Goal: Information Seeking & Learning: Understand process/instructions

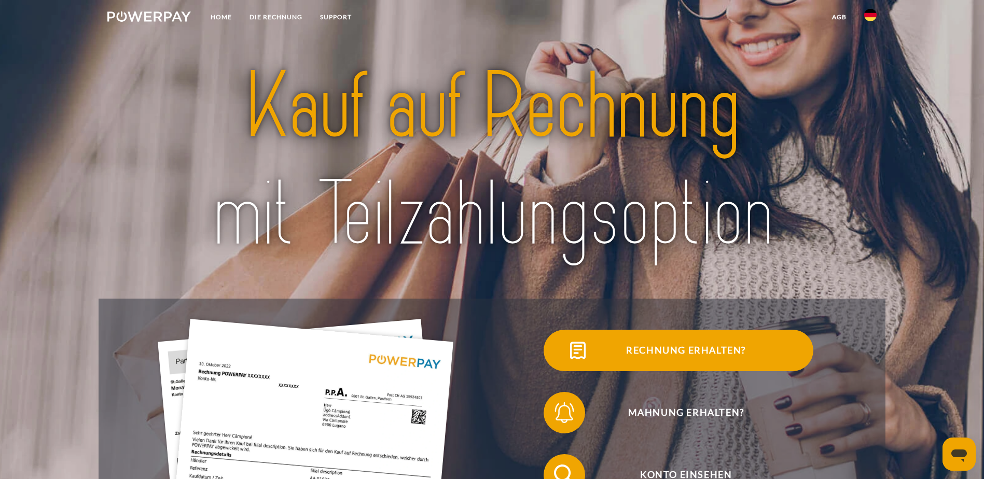
click at [559, 363] on span "Rechnung erhalten?" at bounding box center [686, 351] width 254 height 42
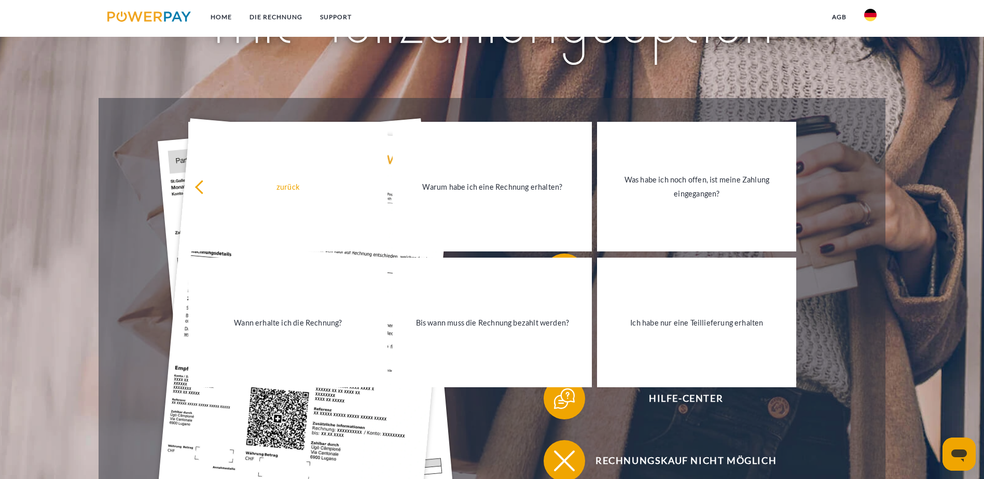
scroll to position [263, 0]
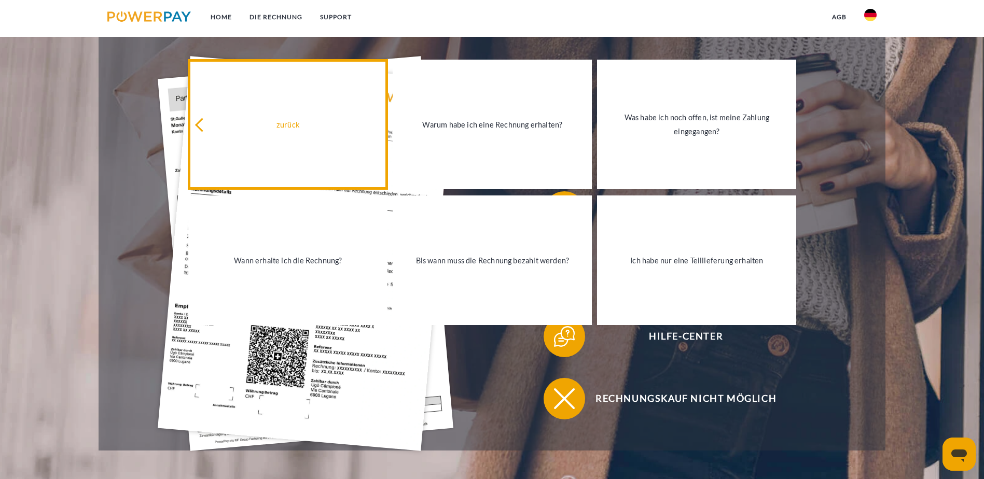
click at [293, 126] on div "zurück" at bounding box center [288, 125] width 187 height 14
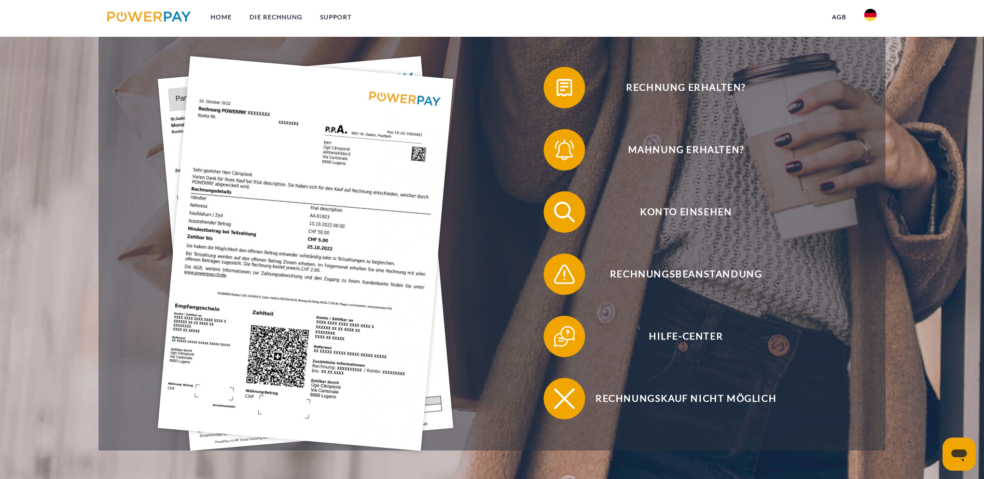
click at [231, 284] on img at bounding box center [306, 253] width 296 height 395
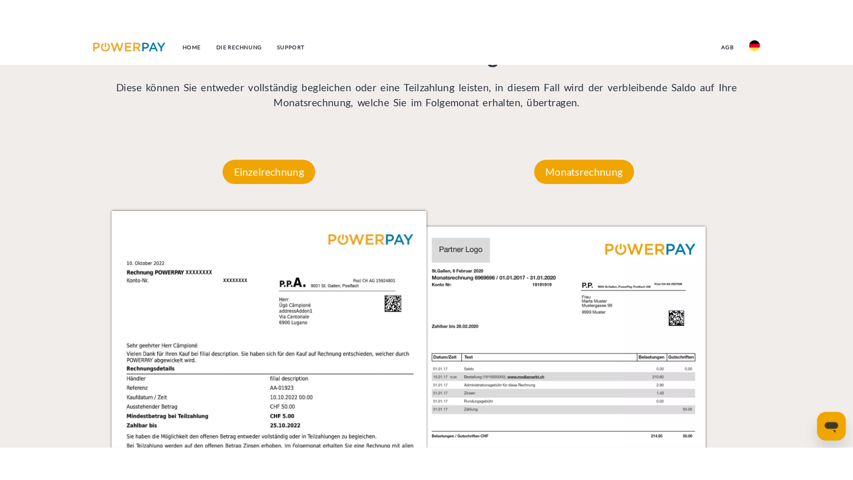
scroll to position [931, 0]
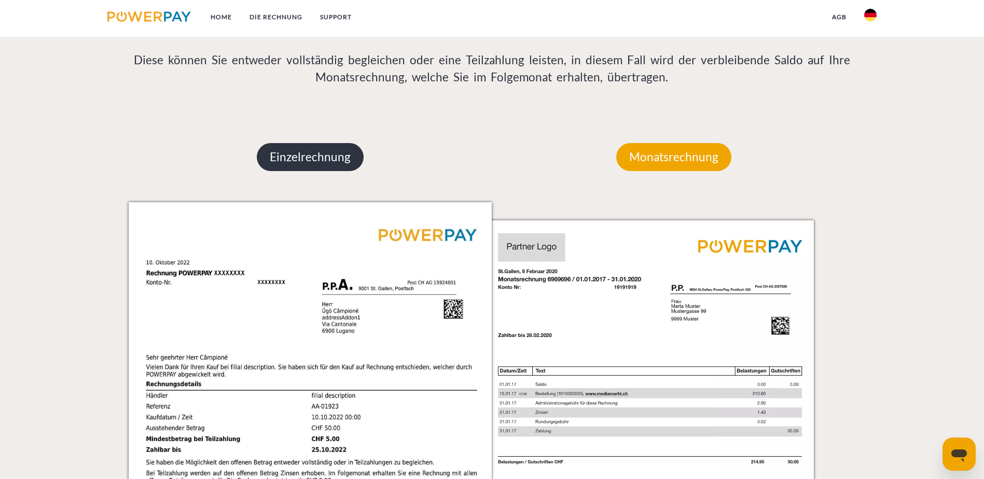
click at [293, 143] on p "Einzelrechnung" at bounding box center [310, 157] width 107 height 28
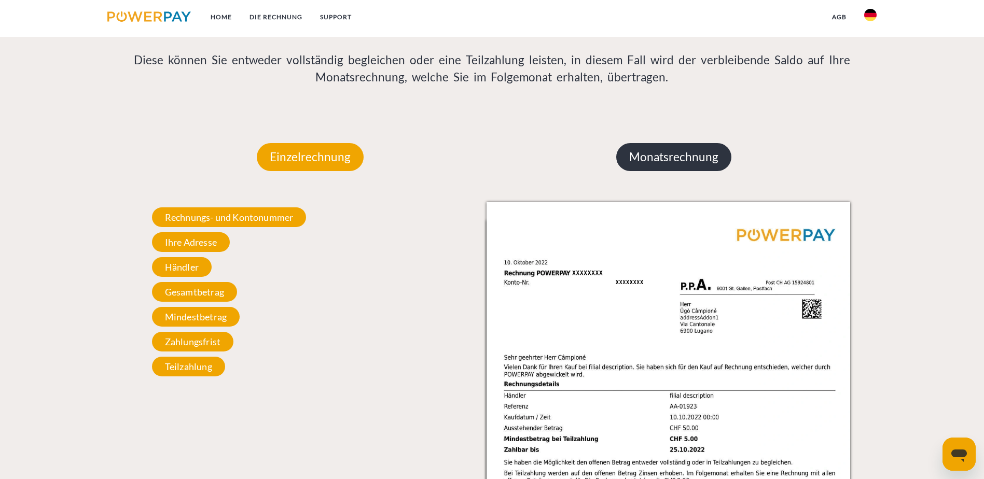
click at [659, 143] on p "Monatsrechnung" at bounding box center [673, 157] width 115 height 28
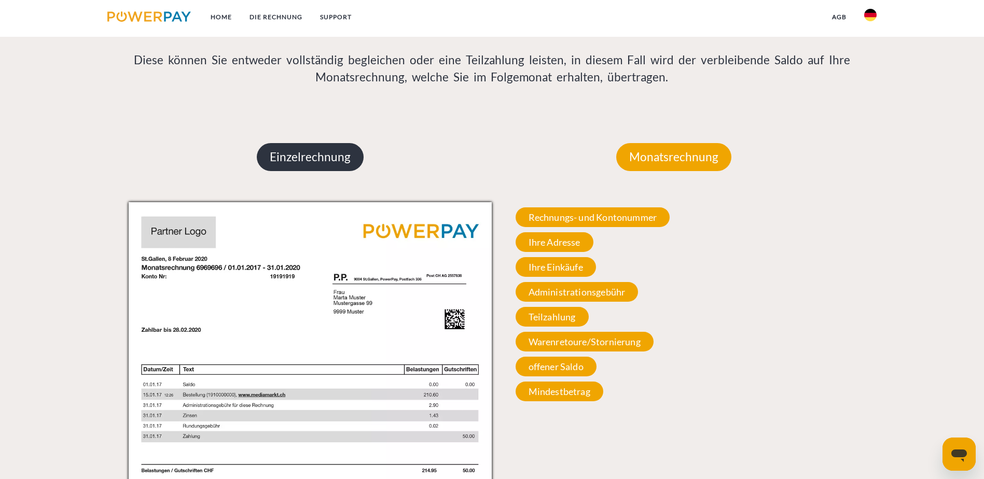
click at [313, 143] on p "Einzelrechnung" at bounding box center [310, 157] width 107 height 28
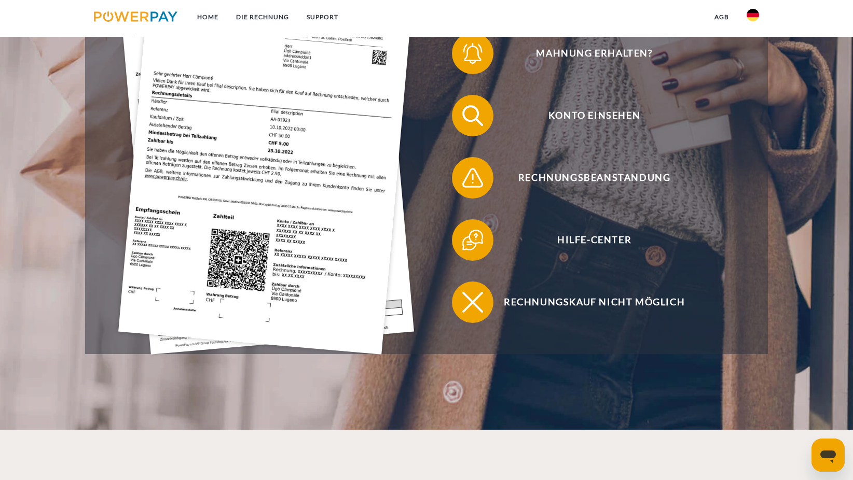
scroll to position [263, 0]
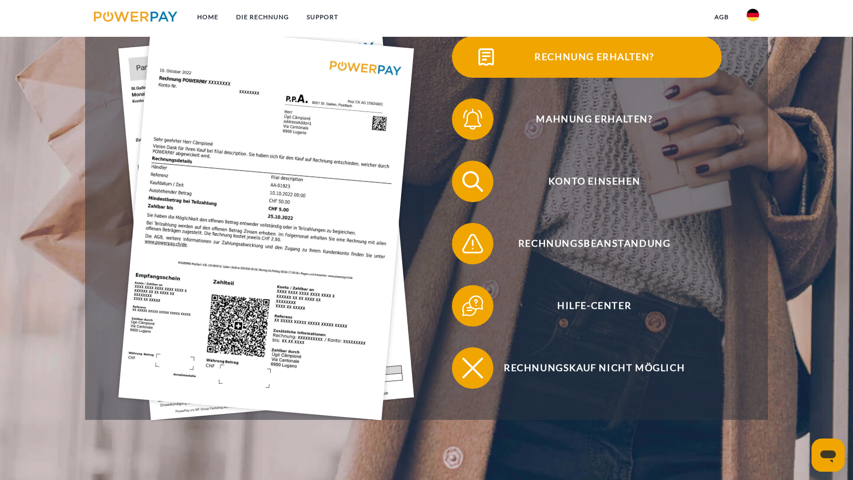
click at [582, 60] on span "Rechnung erhalten?" at bounding box center [594, 57] width 254 height 42
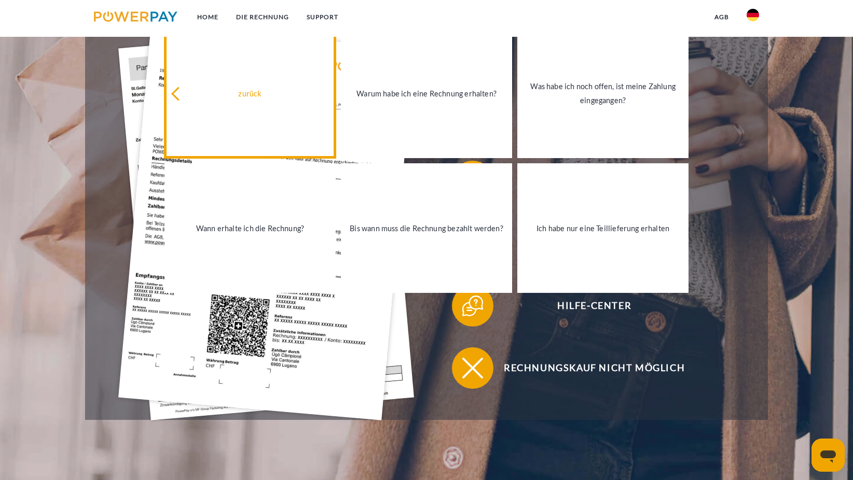
click at [179, 92] on icon at bounding box center [178, 94] width 14 height 14
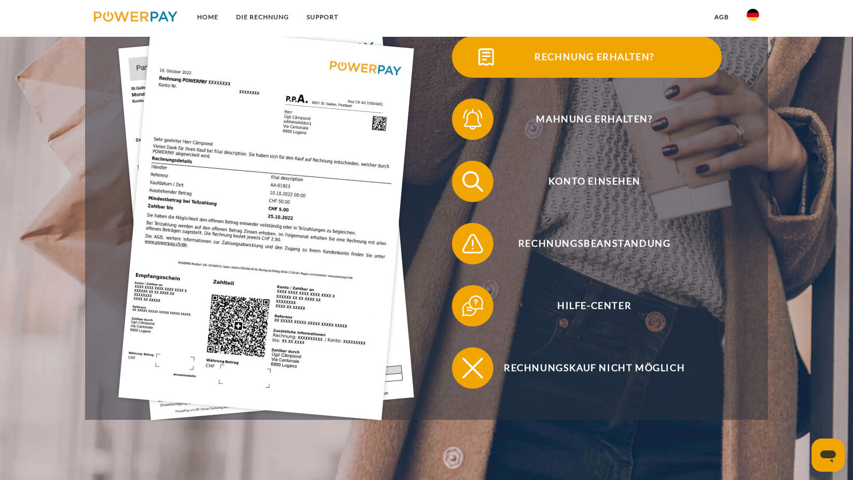
click at [620, 56] on span "Rechnung erhalten?" at bounding box center [594, 57] width 254 height 42
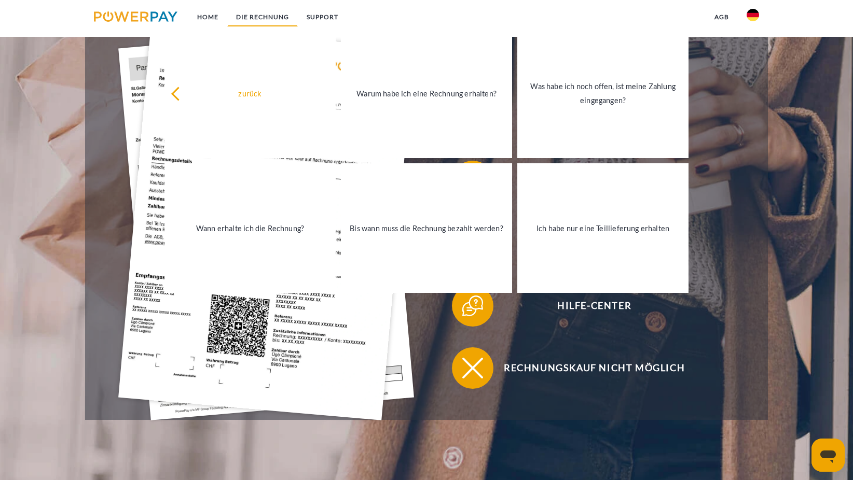
click at [277, 13] on link "DIE RECHNUNG" at bounding box center [262, 17] width 71 height 19
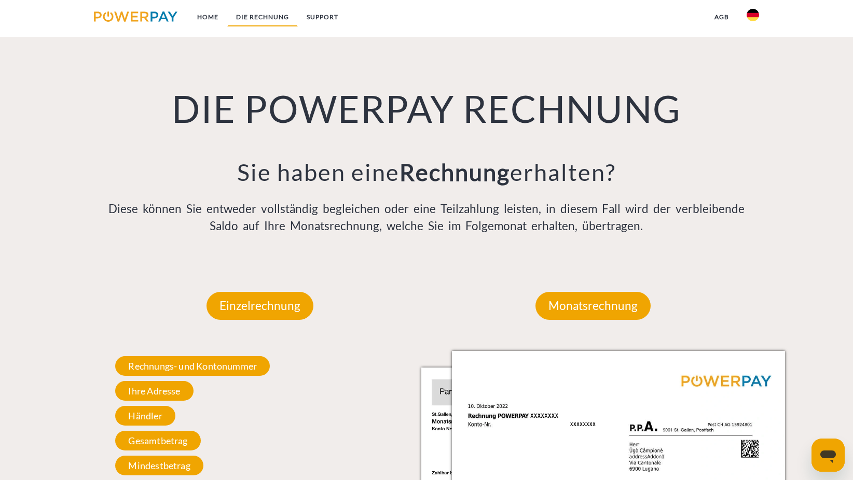
scroll to position [761, 0]
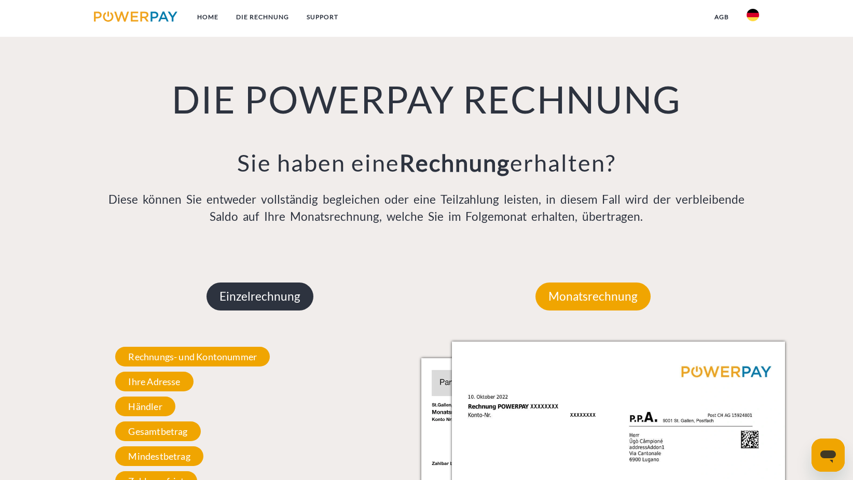
click at [234, 295] on p "Einzelrechnung" at bounding box center [260, 297] width 107 height 28
click at [250, 296] on p "Einzelrechnung" at bounding box center [260, 297] width 107 height 28
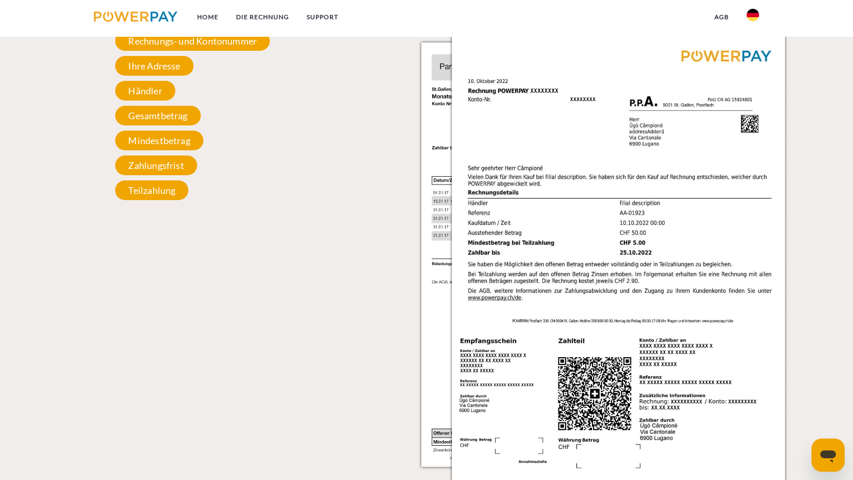
scroll to position [994, 0]
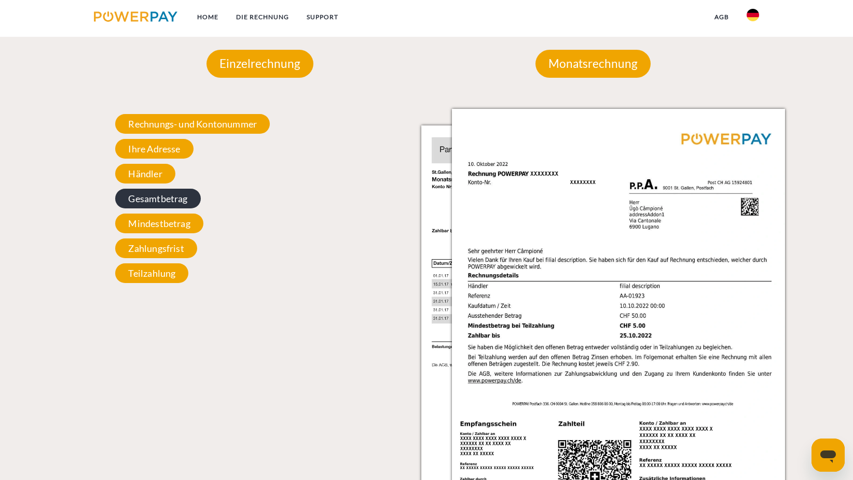
click at [142, 196] on span "Gesamtbetrag" at bounding box center [157, 199] width 85 height 20
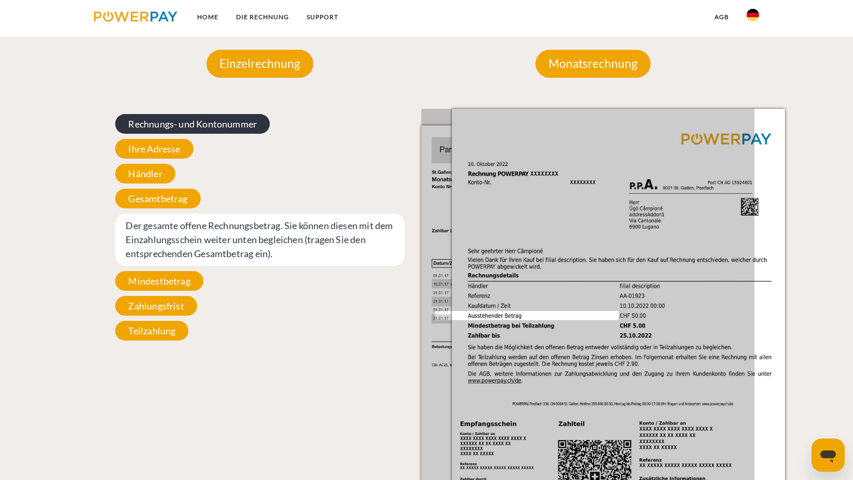
click at [168, 123] on span "Rechnungs- und Kontonummer" at bounding box center [192, 124] width 155 height 20
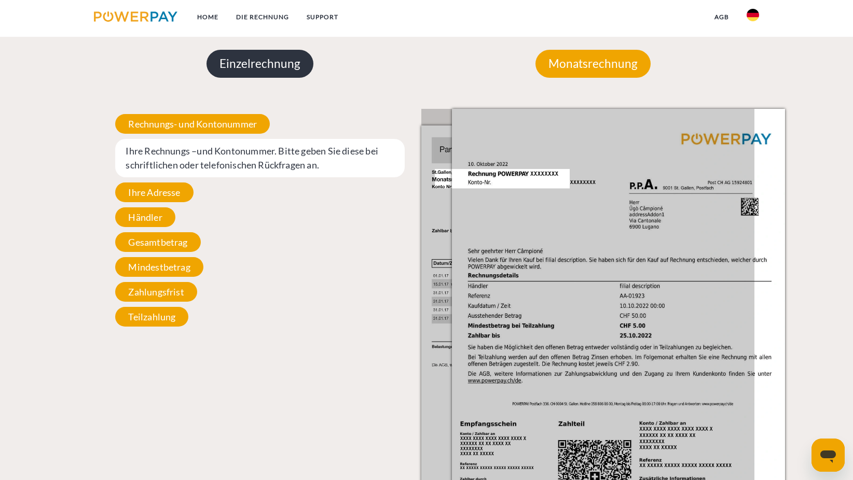
click at [245, 68] on p "Einzelrechnung" at bounding box center [260, 64] width 107 height 28
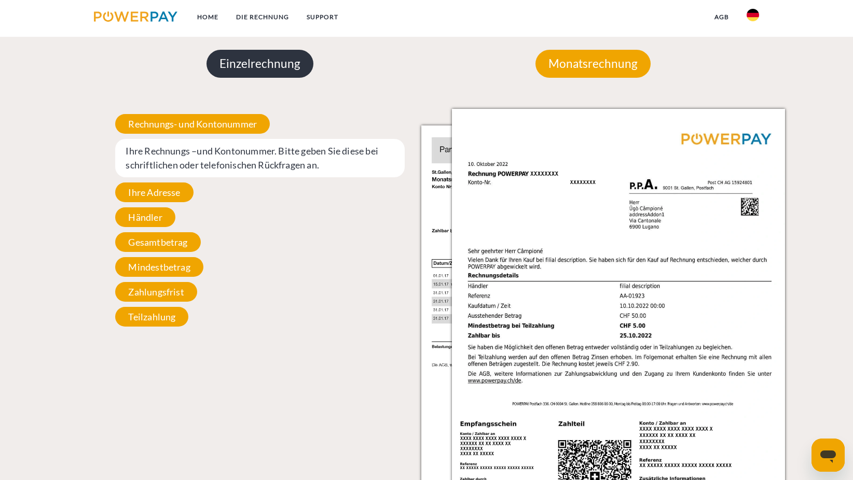
click at [261, 63] on p "Einzelrechnung" at bounding box center [260, 64] width 107 height 28
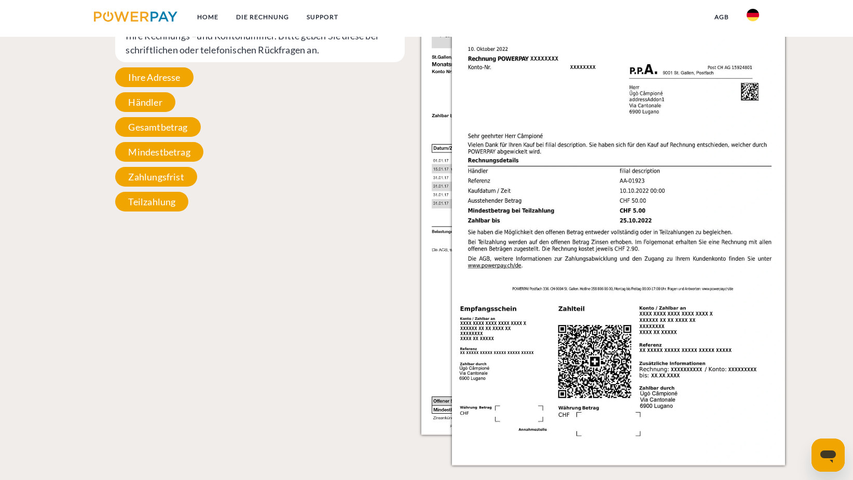
scroll to position [1123, 0]
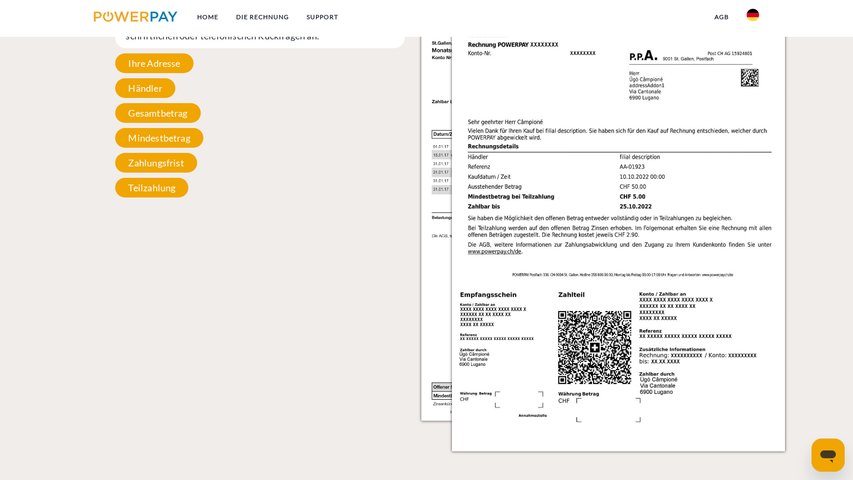
click at [544, 91] on img at bounding box center [618, 215] width 333 height 471
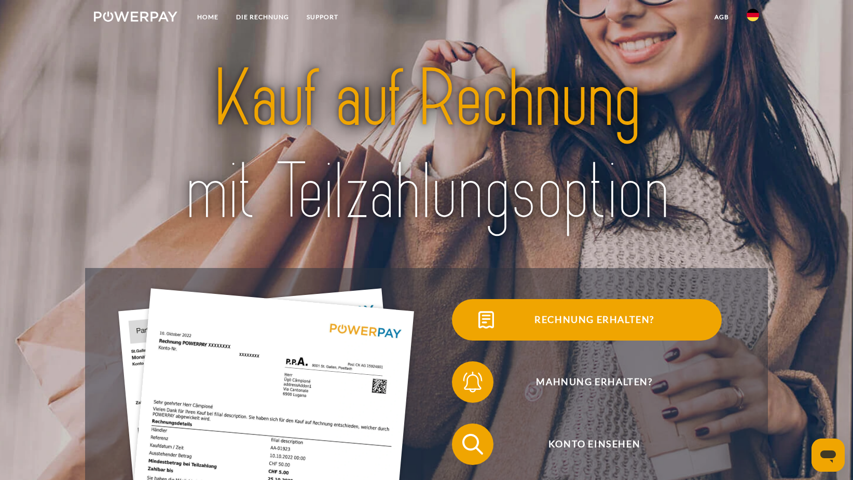
click at [580, 319] on span "Rechnung erhalten?" at bounding box center [594, 320] width 254 height 42
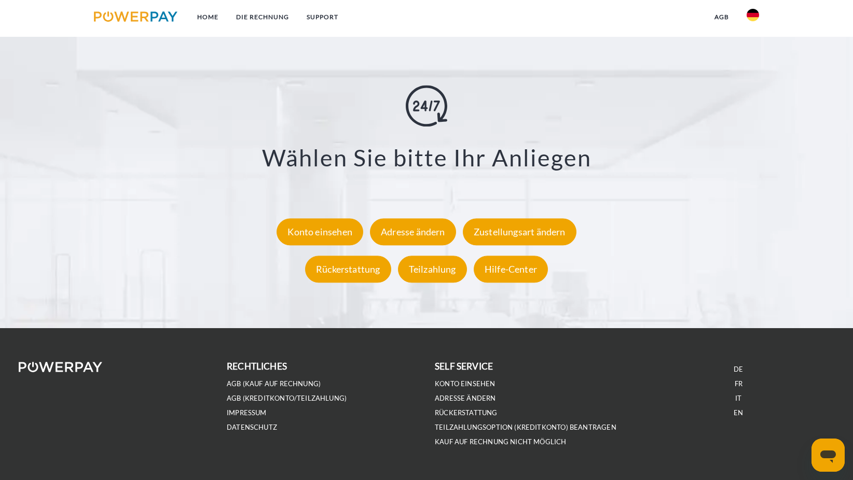
scroll to position [1958, 0]
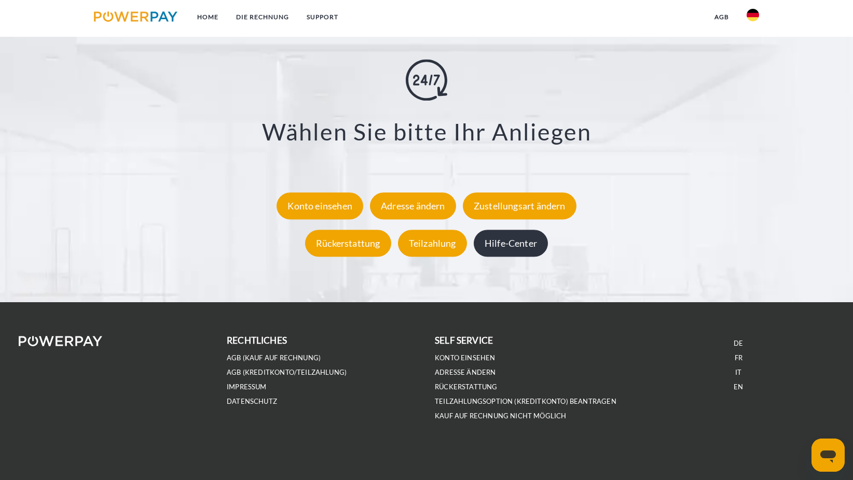
click at [522, 239] on div "Hilfe-Center" at bounding box center [511, 243] width 74 height 27
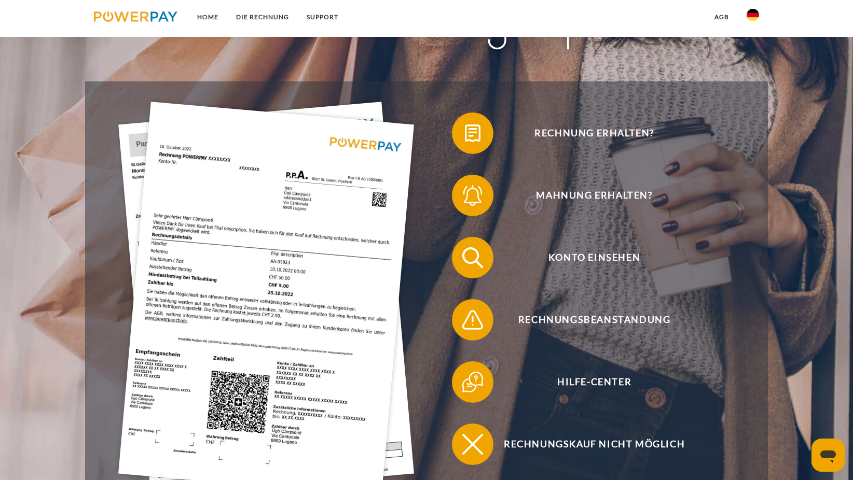
scroll to position [222, 0]
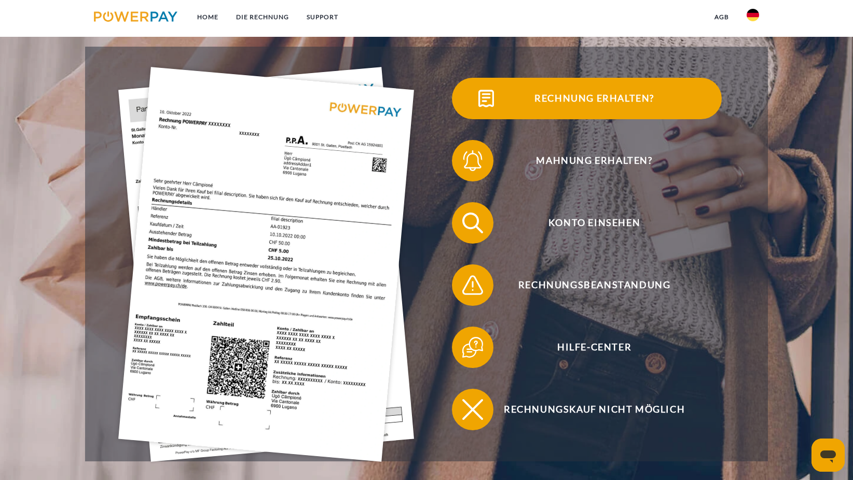
click at [609, 98] on span "Rechnung erhalten?" at bounding box center [594, 99] width 254 height 42
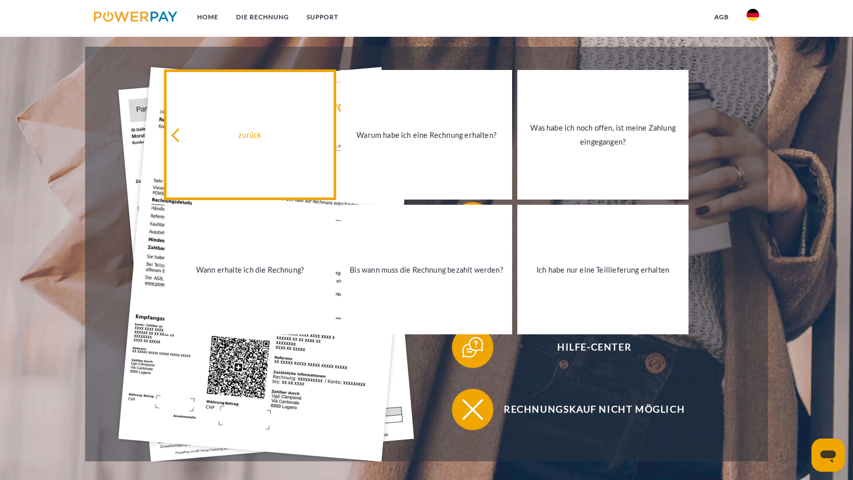
click at [170, 135] on link "zurück" at bounding box center [249, 135] width 171 height 130
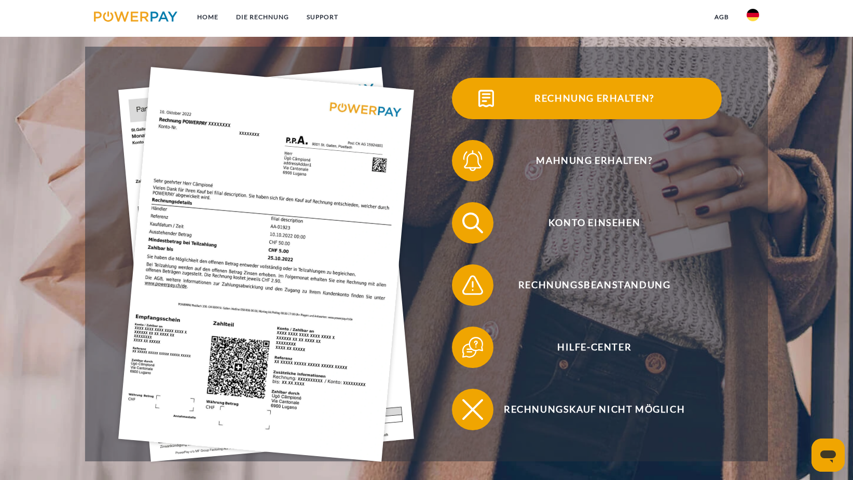
click at [487, 104] on img at bounding box center [486, 99] width 26 height 26
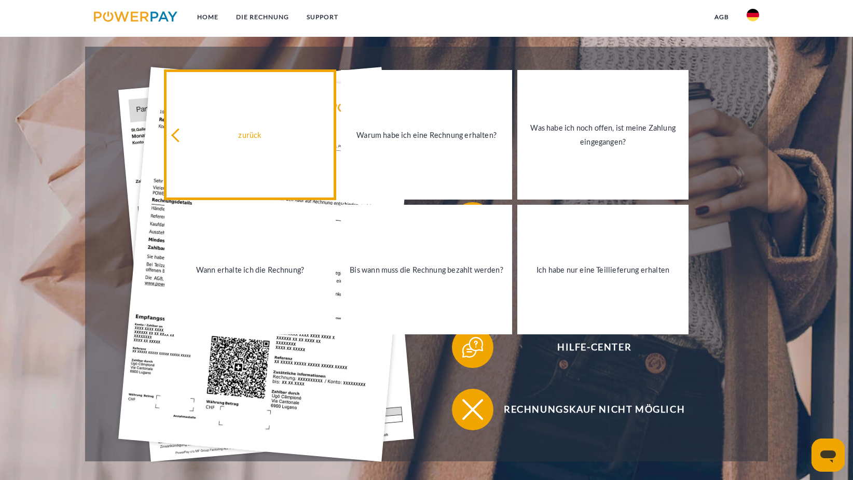
click at [181, 132] on icon at bounding box center [178, 136] width 14 height 14
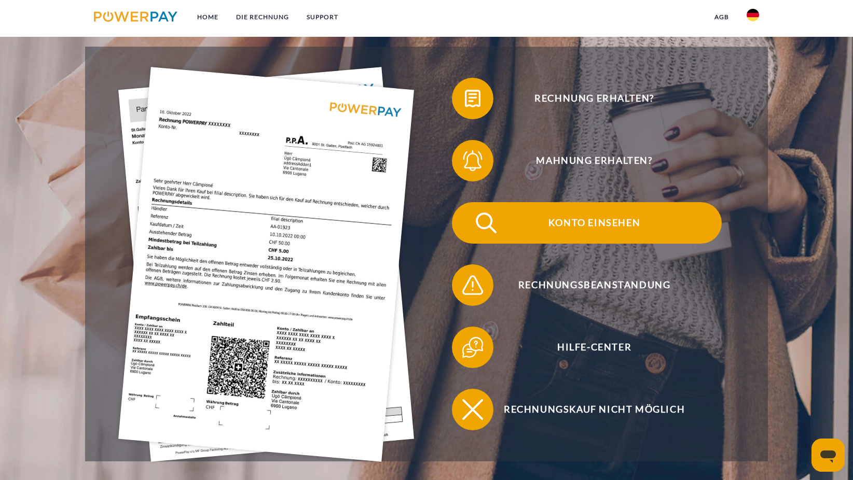
click at [569, 221] on span "Konto einsehen" at bounding box center [594, 223] width 254 height 42
click at [571, 221] on span "Konto einsehen" at bounding box center [594, 223] width 254 height 42
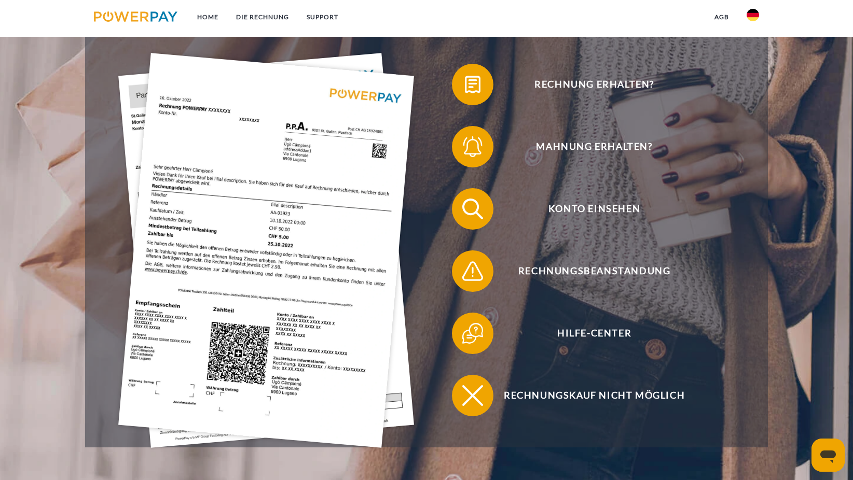
scroll to position [201, 0]
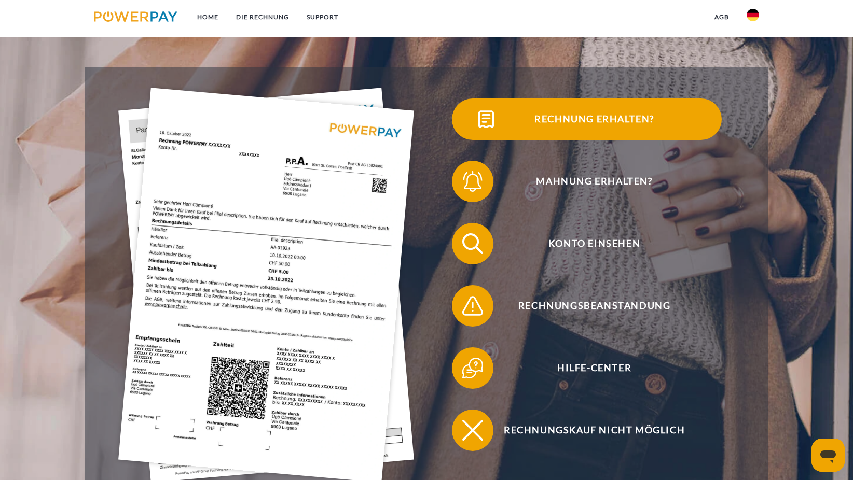
click at [542, 121] on span "Rechnung erhalten?" at bounding box center [594, 120] width 254 height 42
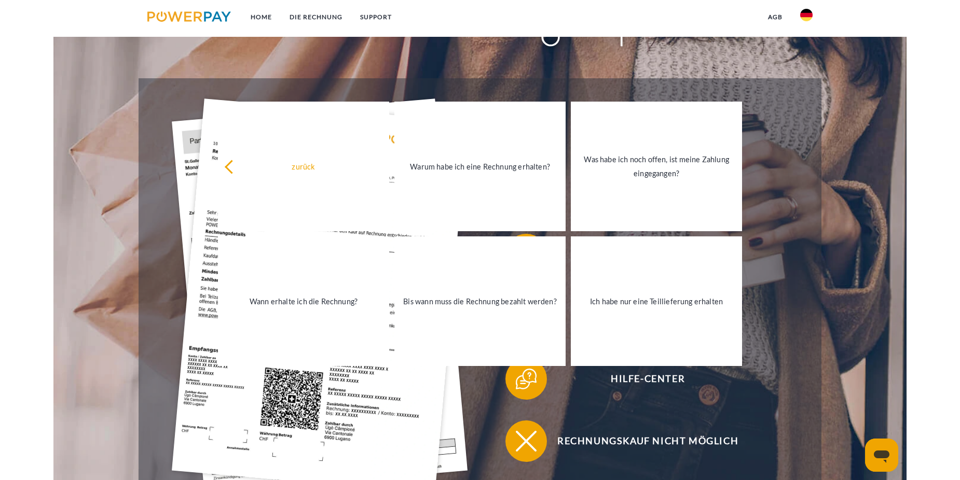
scroll to position [180, 0]
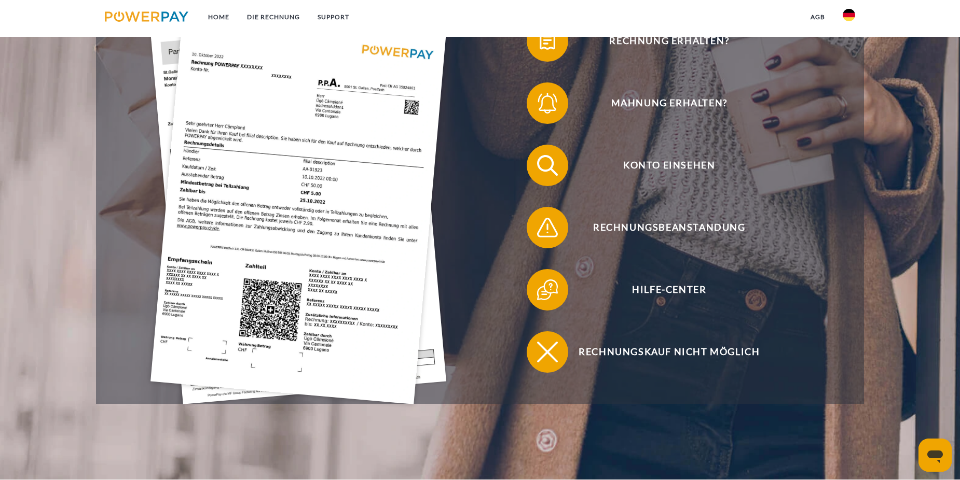
scroll to position [346, 0]
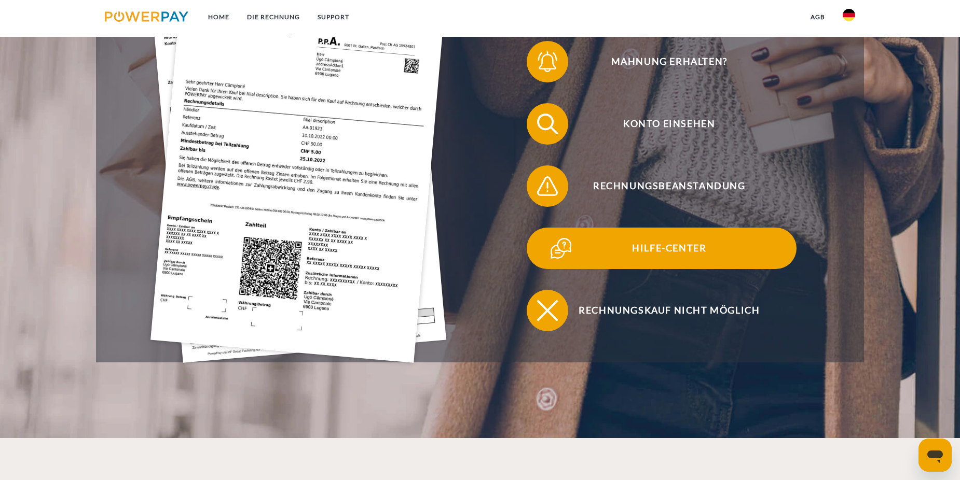
click at [648, 249] on span "Hilfe-Center" at bounding box center [669, 249] width 254 height 42
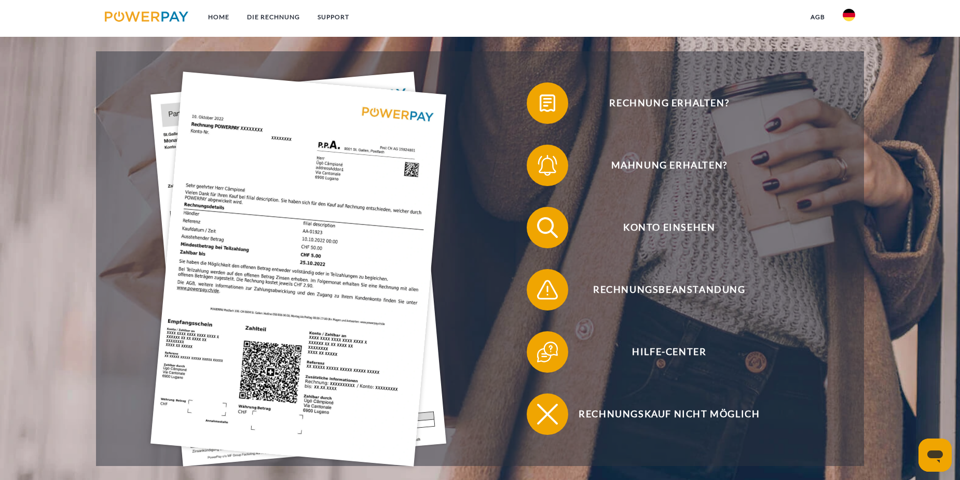
scroll to position [249, 0]
